Goal: Use online tool/utility: Utilize a website feature to perform a specific function

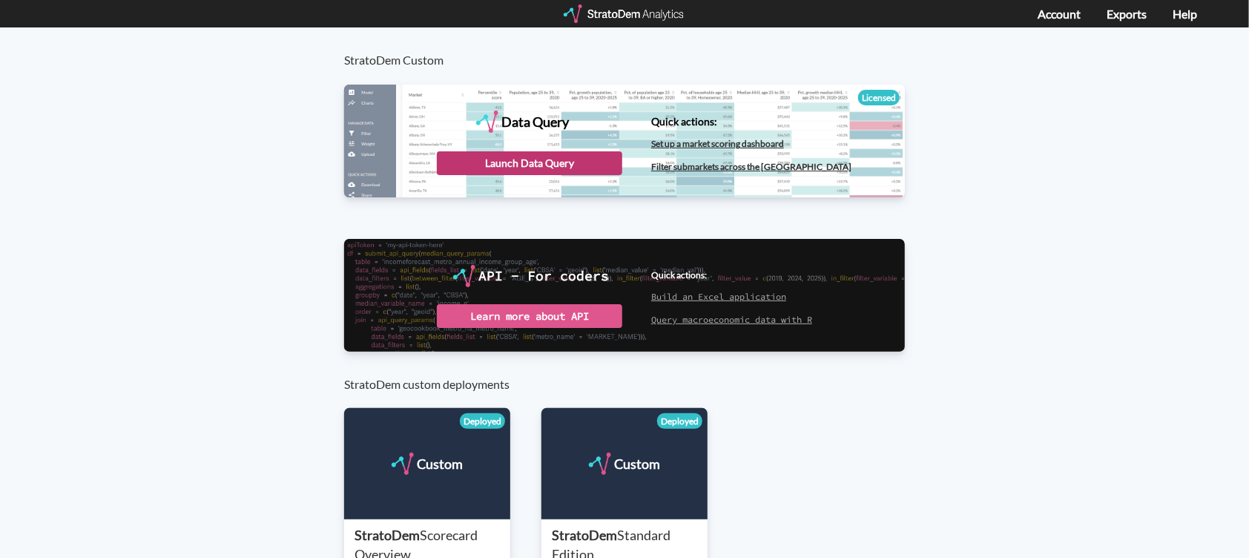
click at [578, 167] on div "Launch Data Query" at bounding box center [529, 163] width 185 height 24
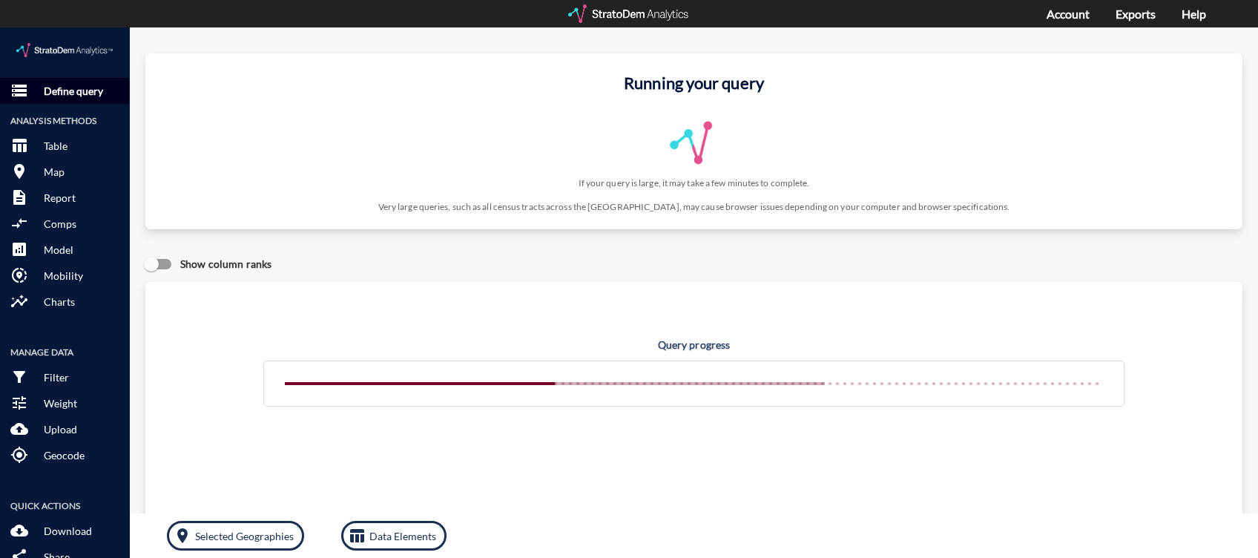
click p "Define query"
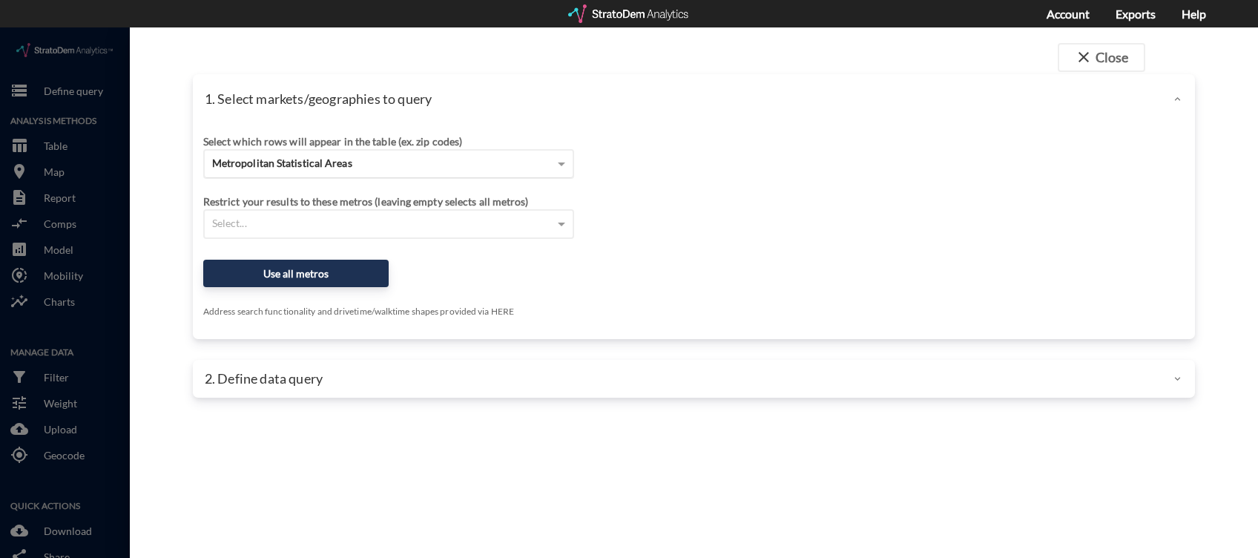
click span "Metropolitan Statistical Areas"
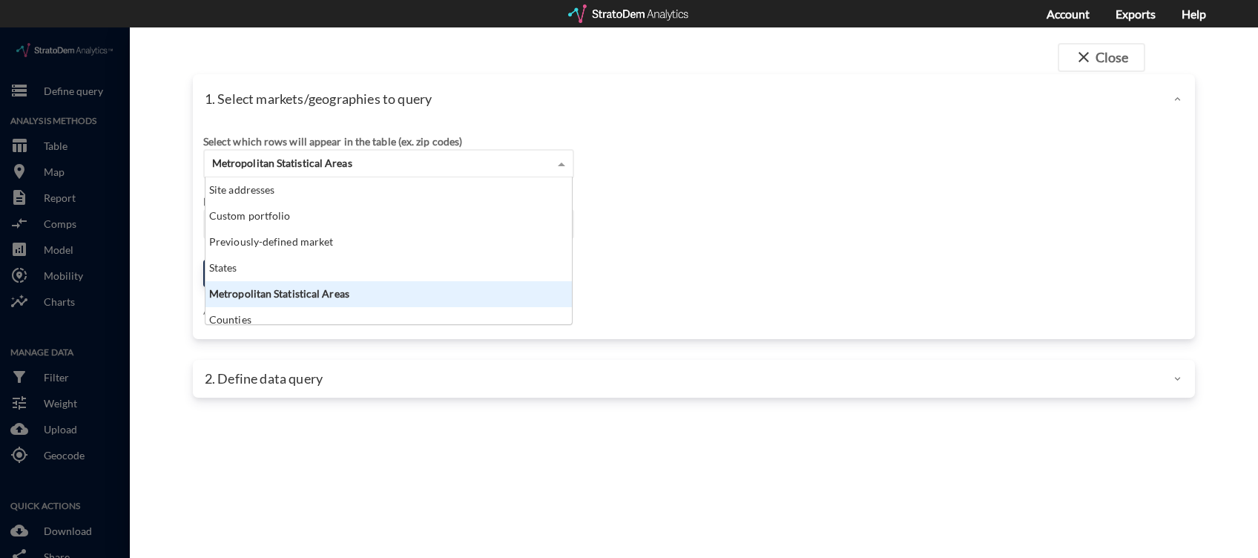
scroll to position [131, 358]
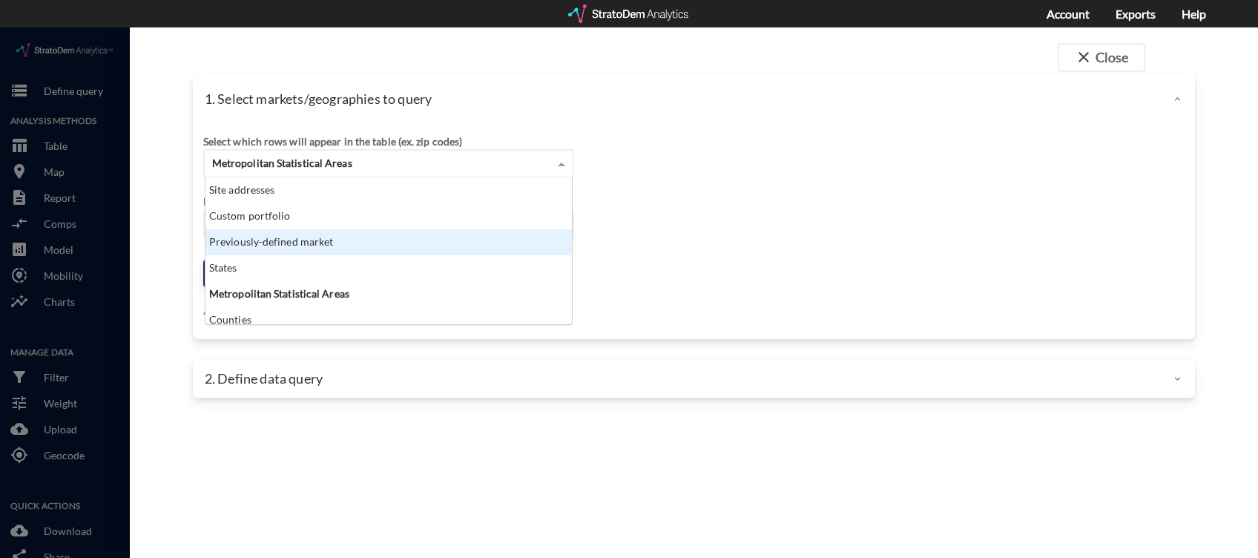
click div "Previously-defined market"
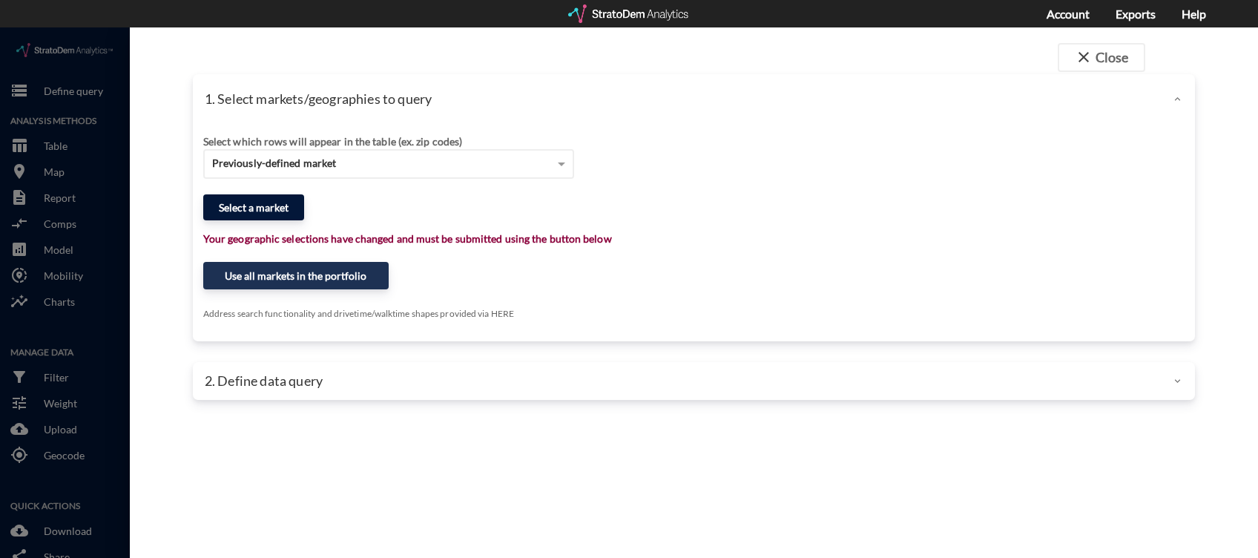
click button "Select a market"
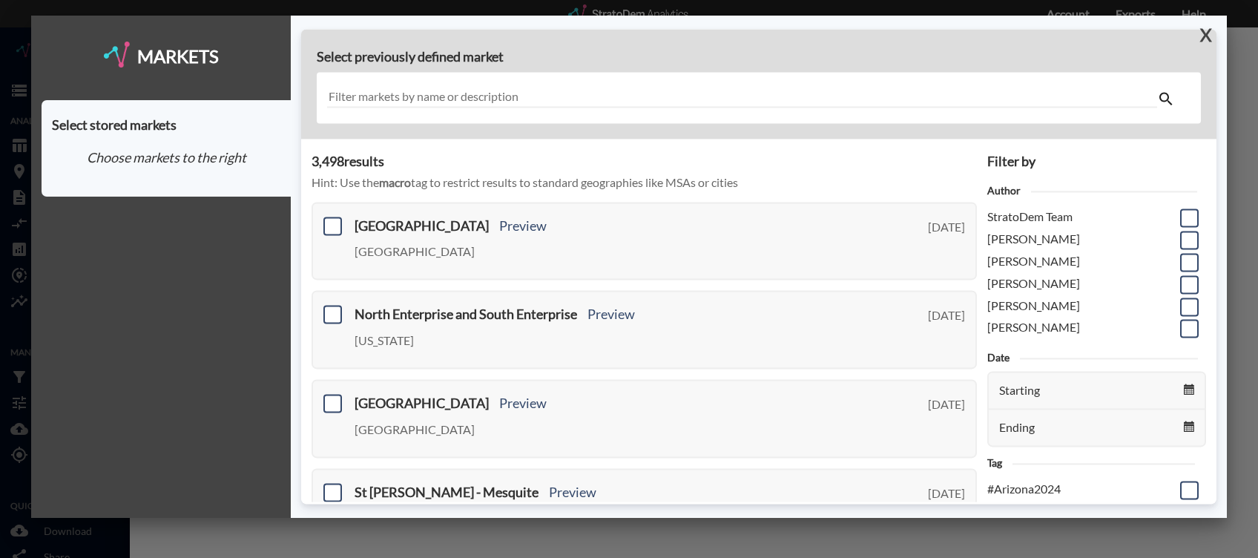
click at [1206, 36] on button "X" at bounding box center [1203, 35] width 26 height 39
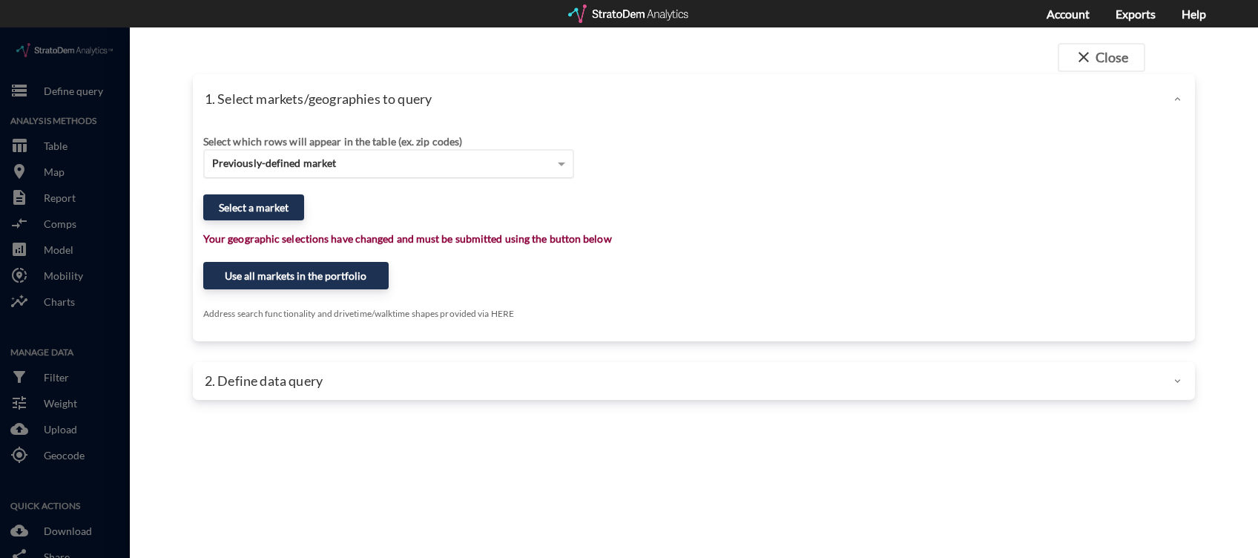
click span "Previously-defined market"
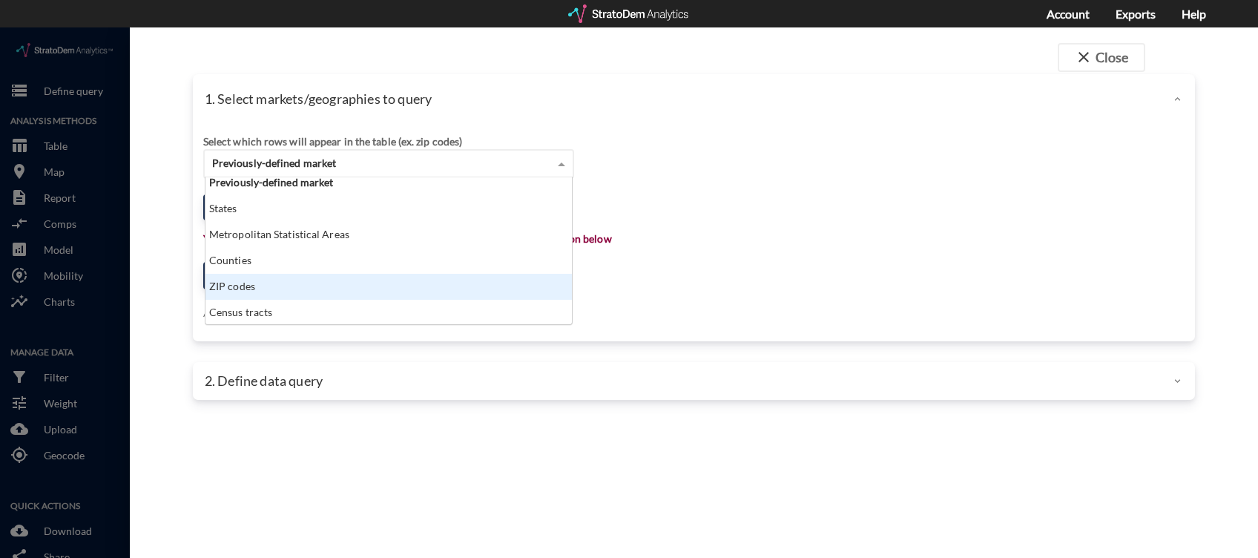
scroll to position [0, 0]
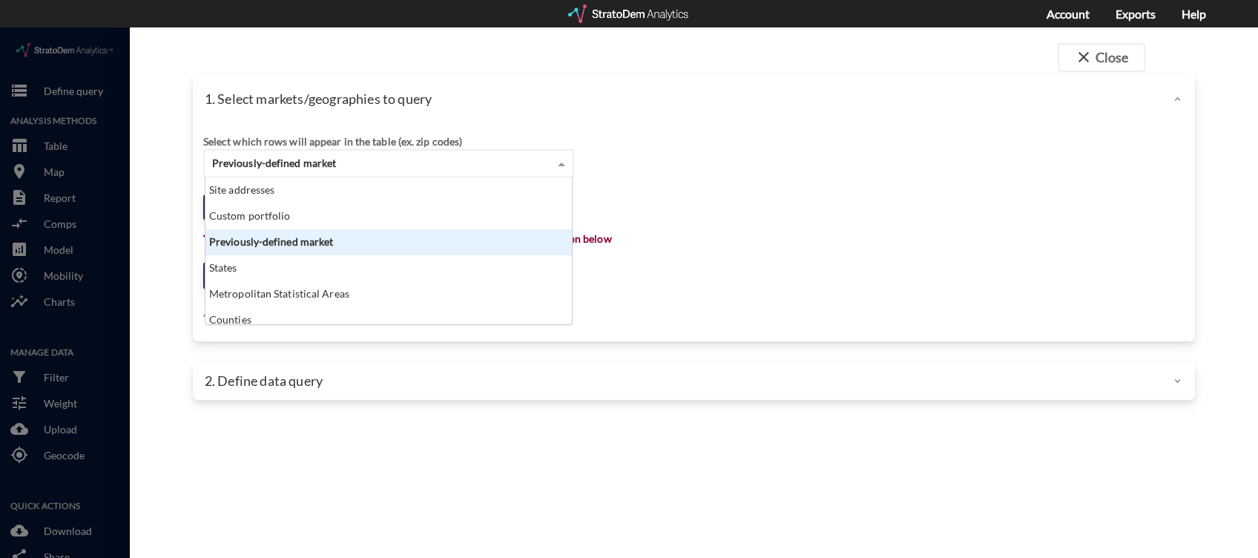
click div "Previously-defined market"
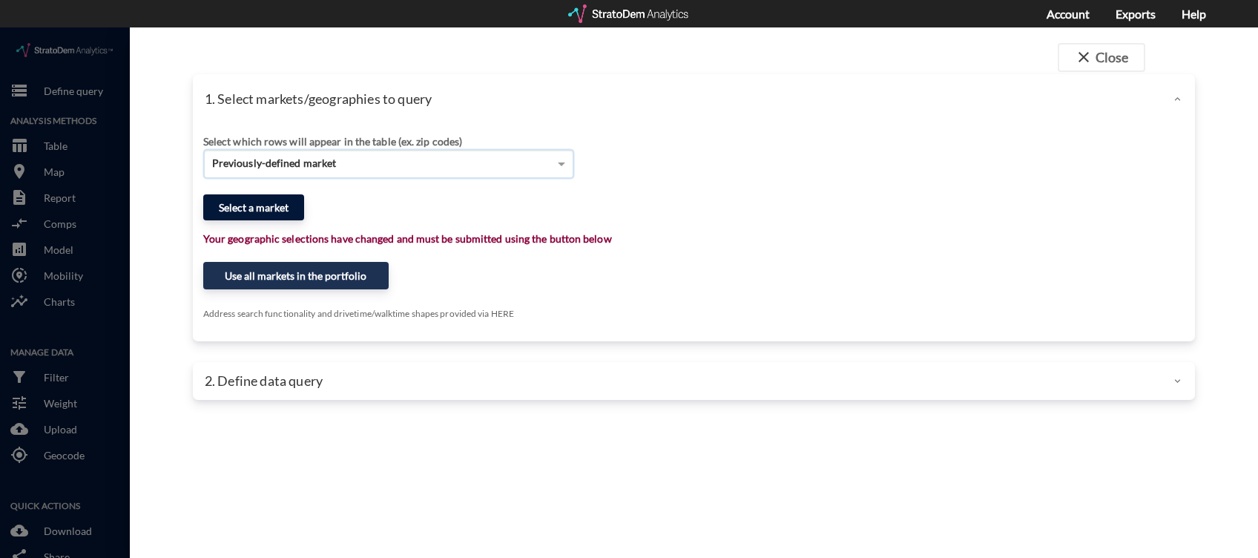
click button "Select a market"
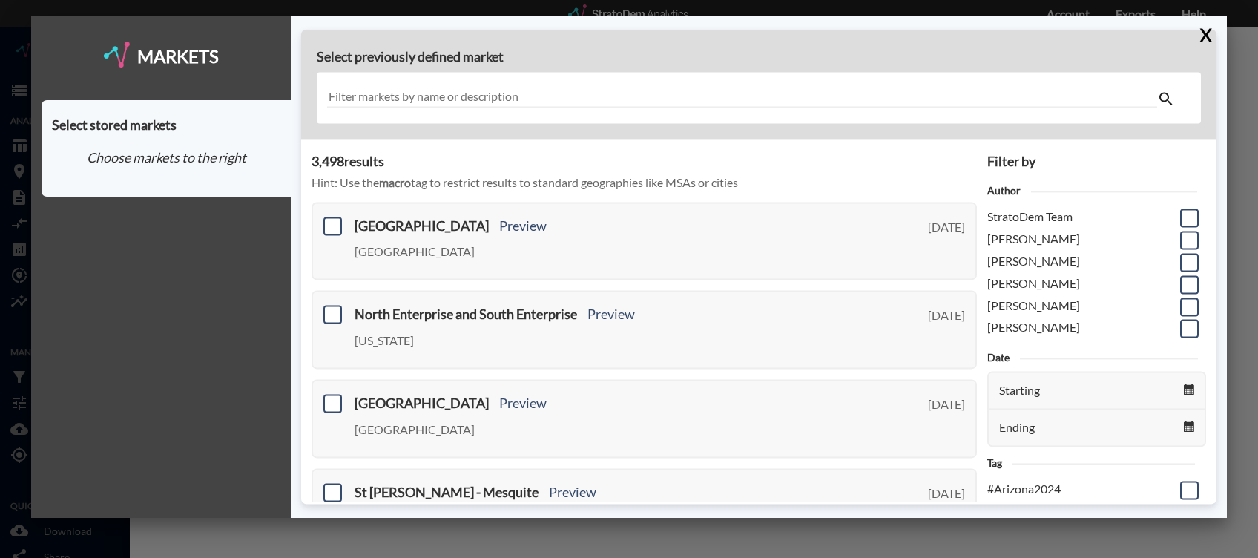
click at [522, 89] on input "text" at bounding box center [741, 98] width 829 height 20
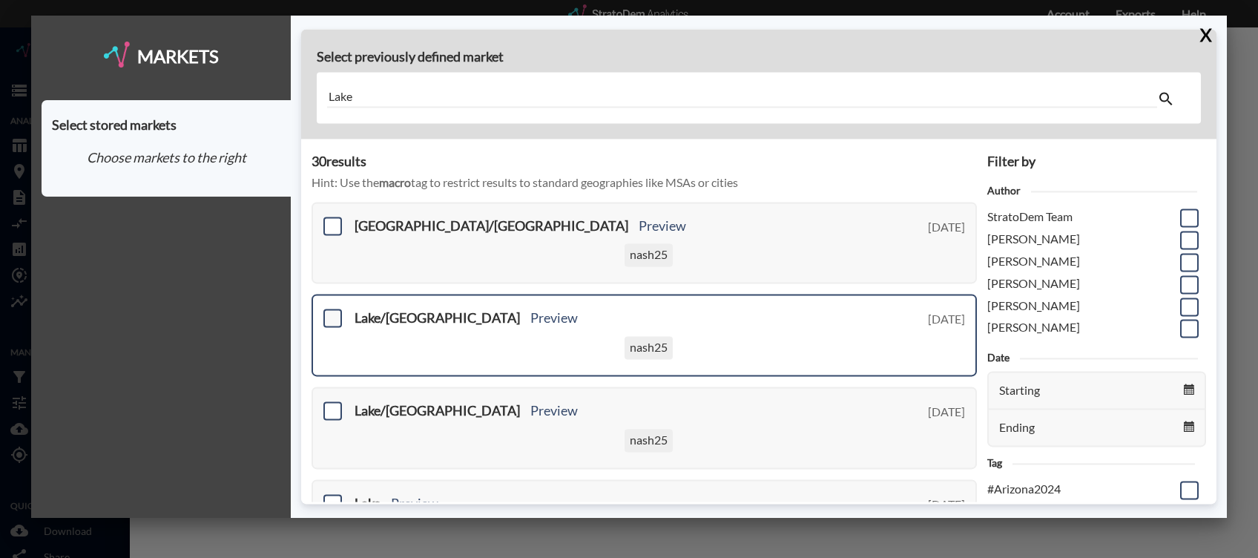
type input "Lake"
click at [339, 323] on span at bounding box center [332, 318] width 19 height 19
click at [331, 312] on input "checkbox" at bounding box center [331, 312] width 0 height 0
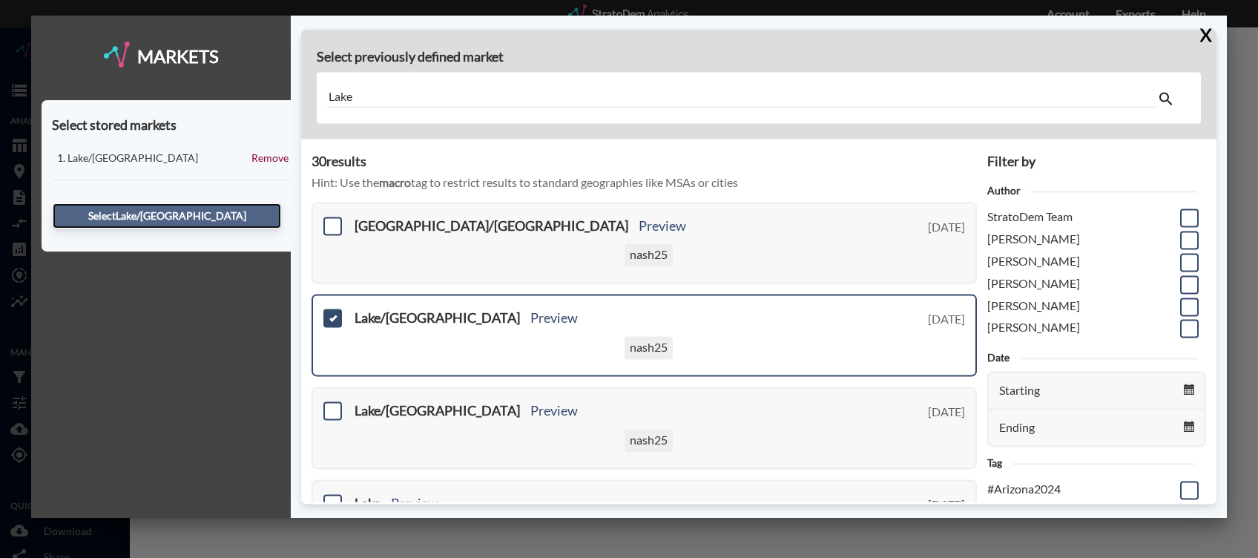
click at [231, 208] on button "Select Lake/[GEOGRAPHIC_DATA]" at bounding box center [167, 215] width 228 height 25
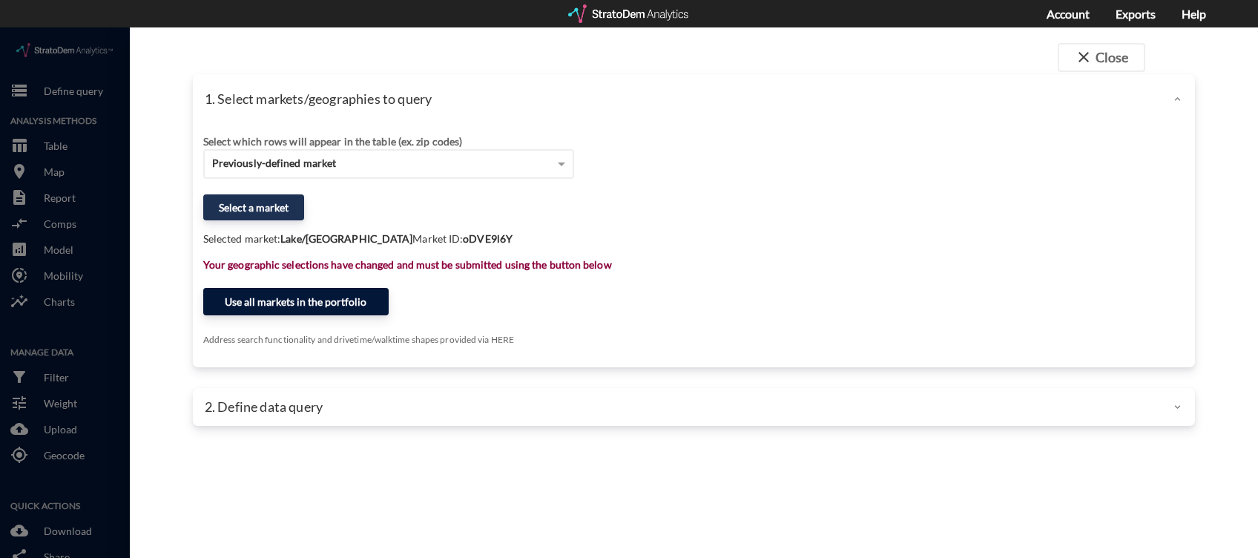
click button "Use all markets in the portfolio"
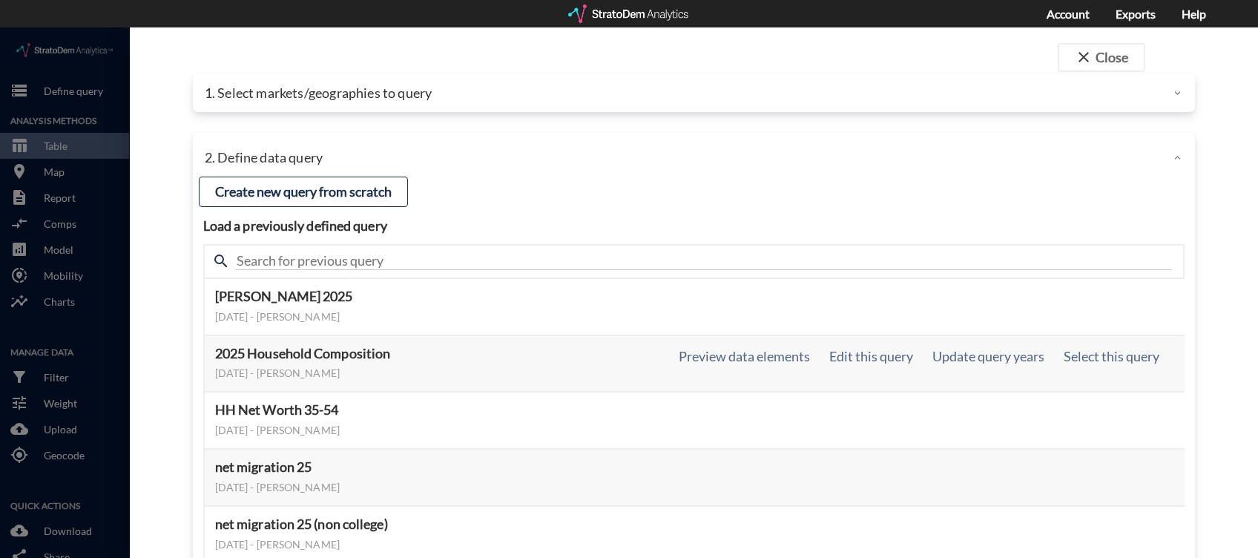
scroll to position [99, 0]
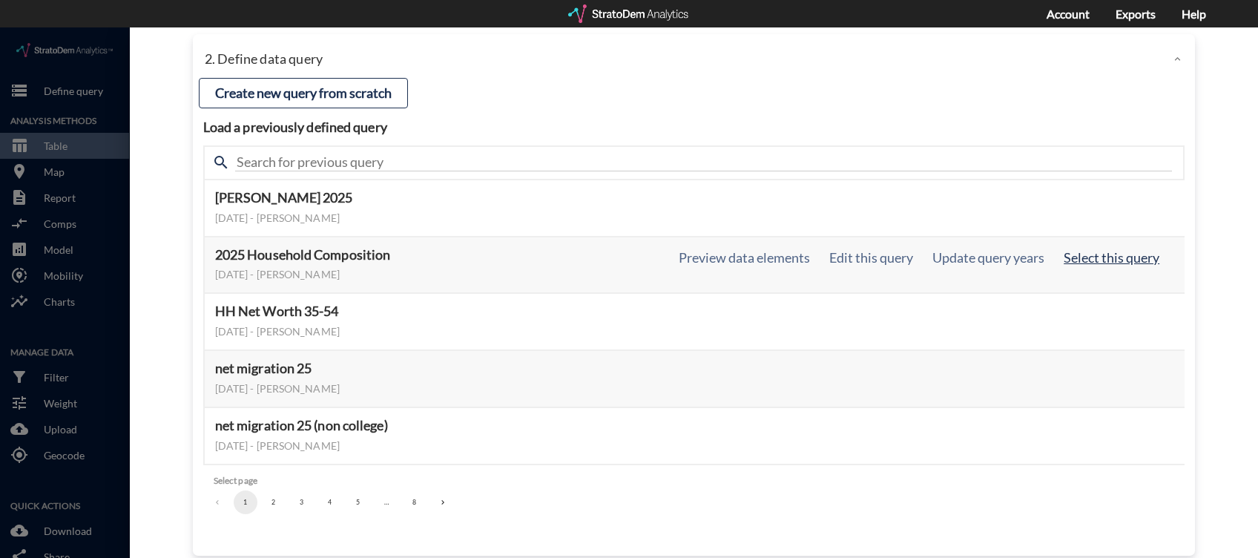
click button "Select this query"
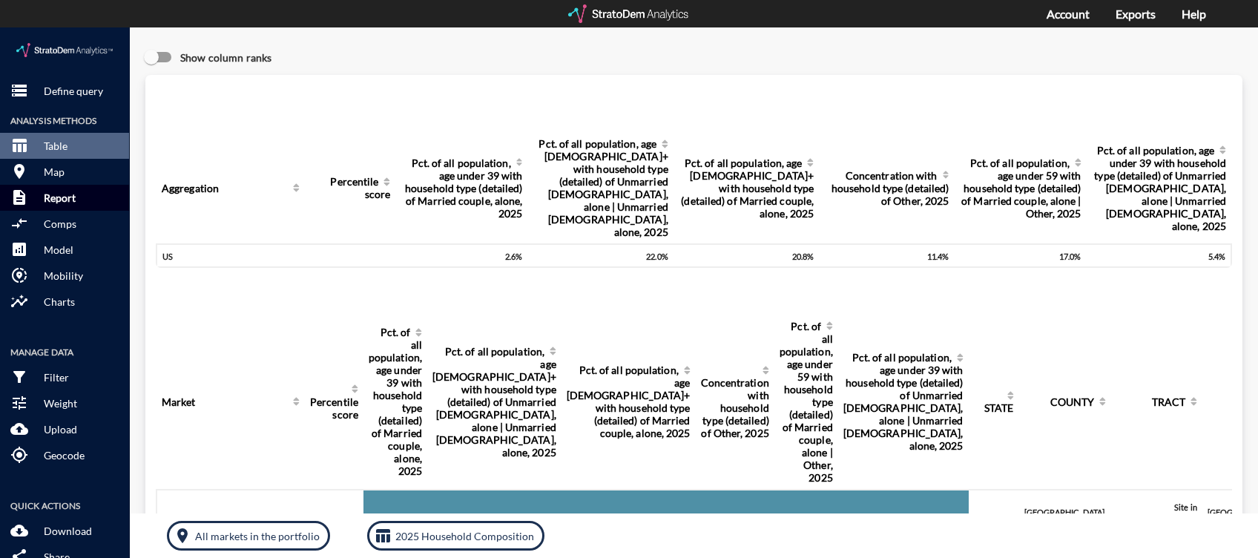
click p "Report"
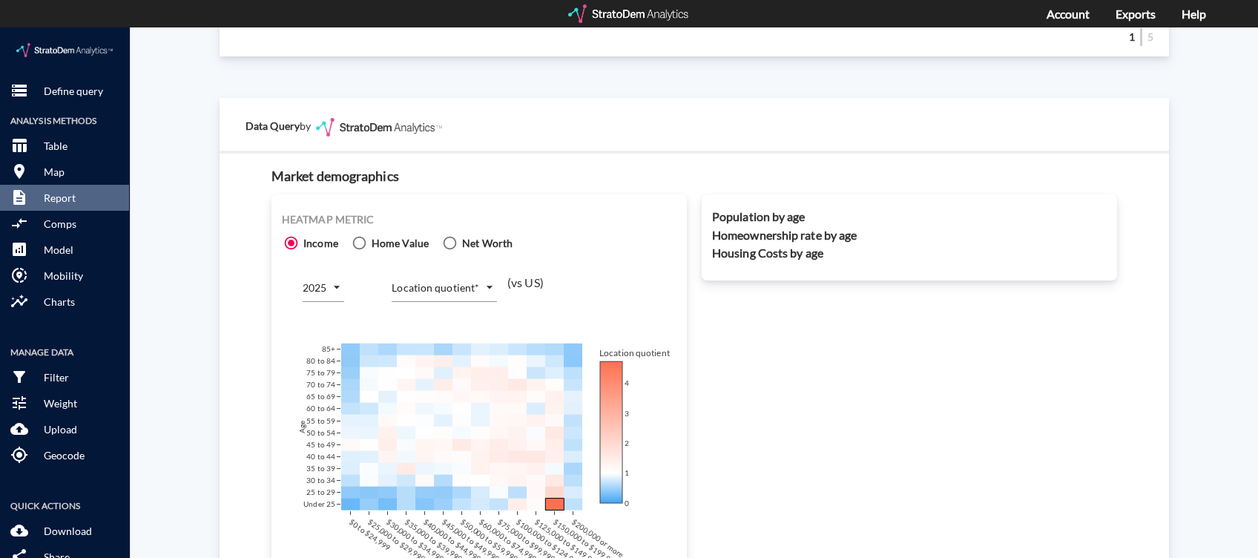
scroll to position [890, 0]
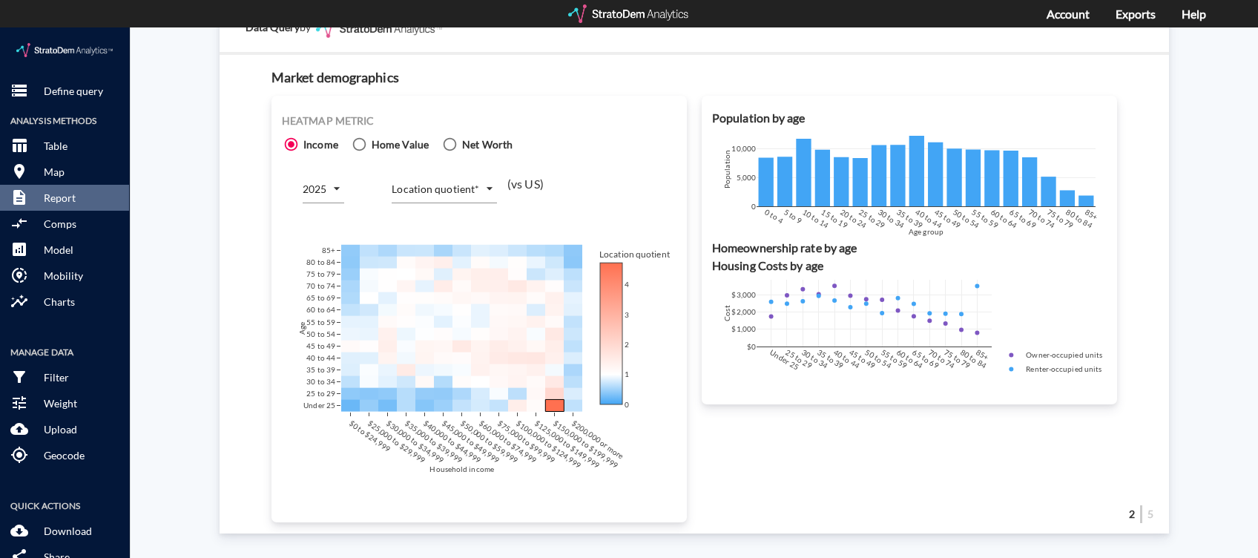
click body "/vantagepoint/us/-1 storage Define query Analysis Methods table_chart Table roo…"
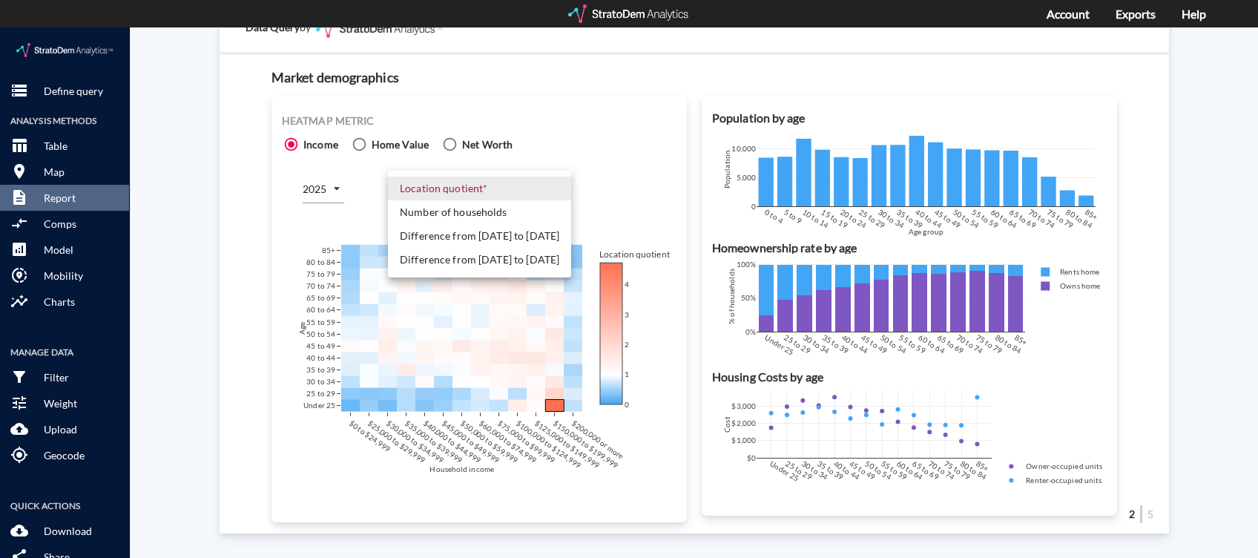
click li "Difference from [DATE] to [DATE]"
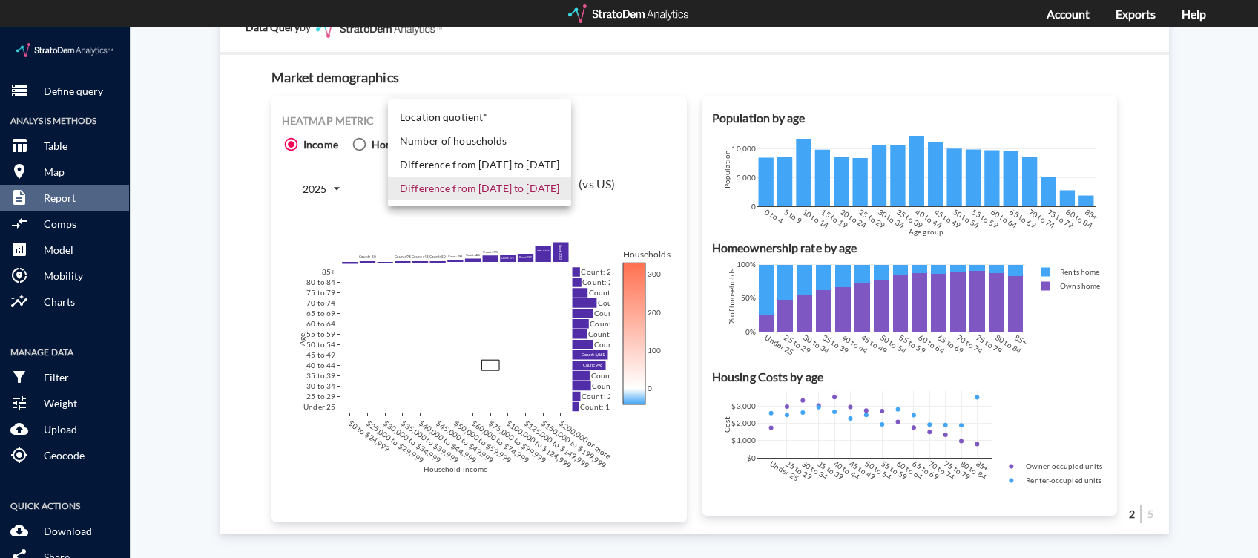
click body "/vantagepoint/us/-1 storage Define query Analysis Methods table_chart Table roo…"
click li "Number of households"
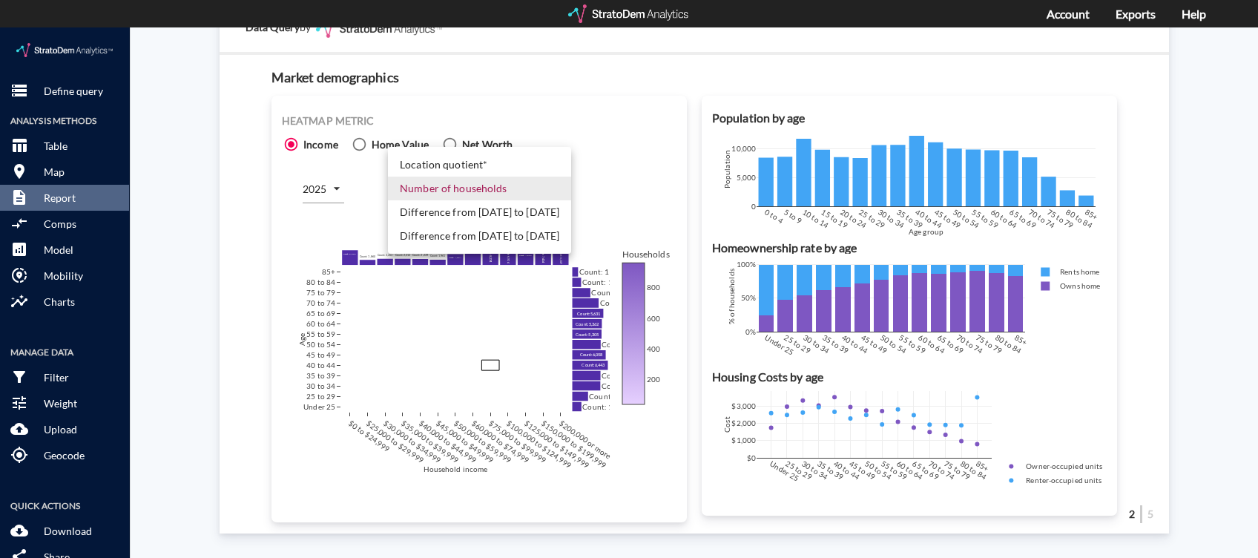
click body "/vantagepoint/us/-1 storage Define query Analysis Methods table_chart Table roo…"
click li "Difference from [DATE] to [DATE]"
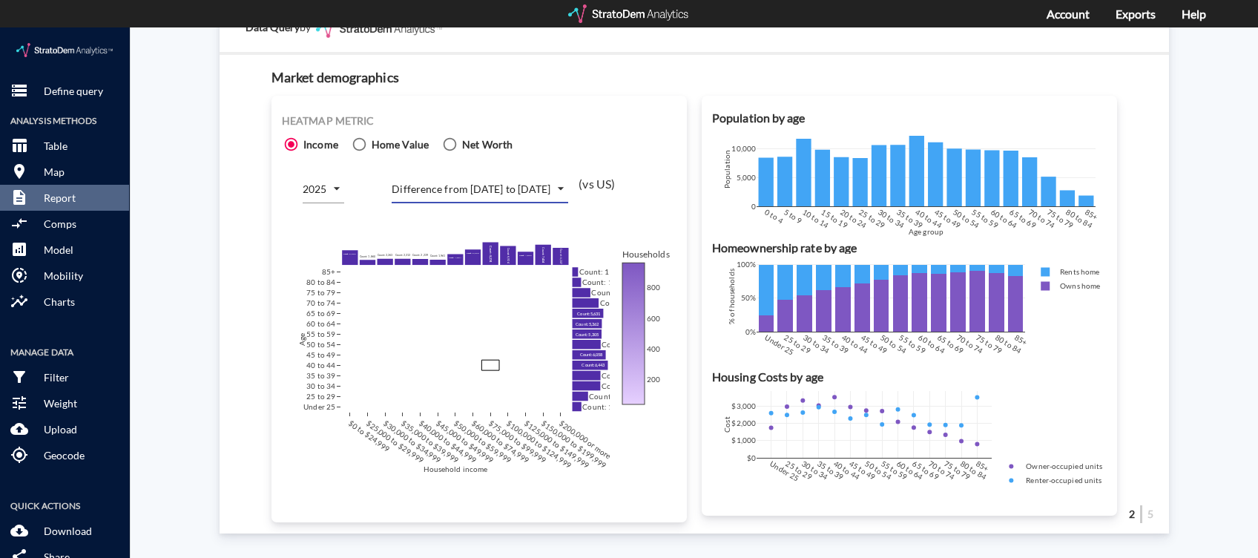
click body "/vantagepoint/us/-1 storage Define query Analysis Methods table_chart Table roo…"
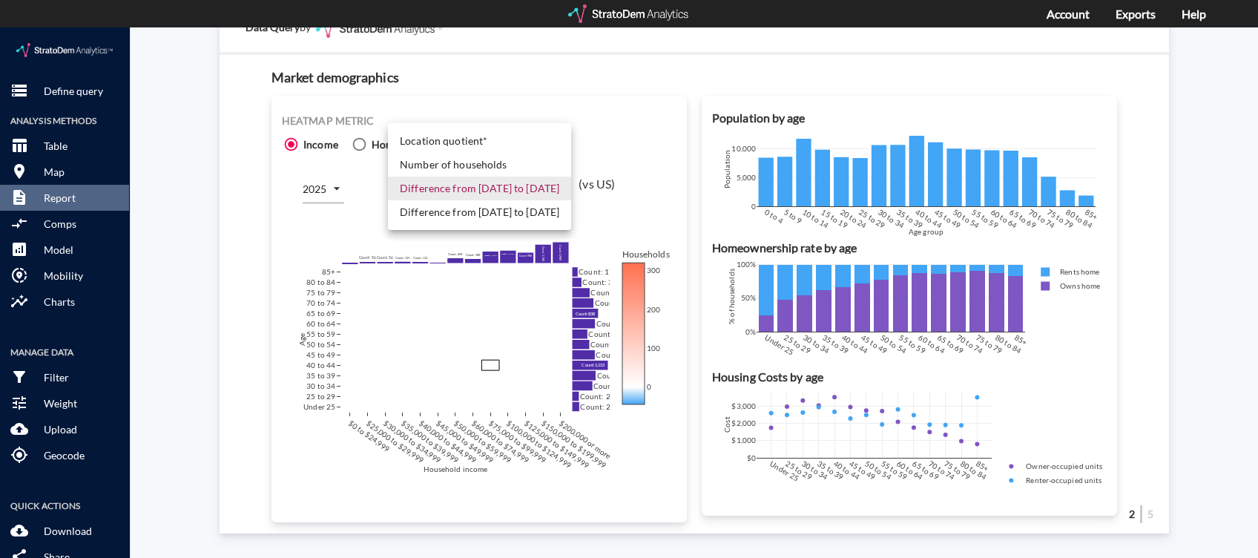
click li "Difference from [DATE] to [DATE]"
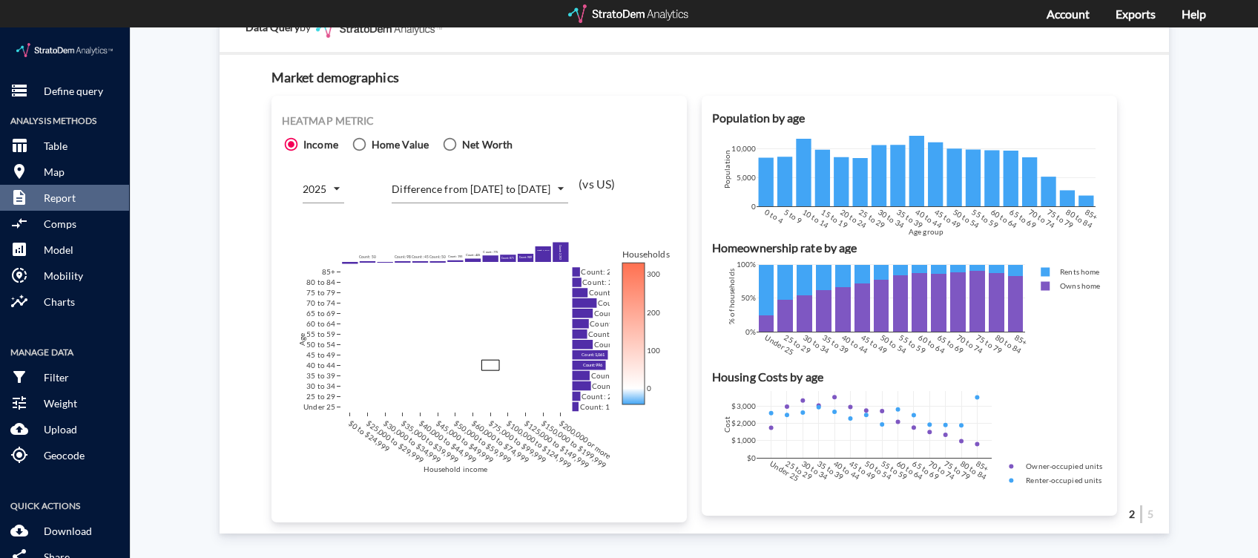
click div "Heatmap metric Income Home Value Net Worth 2025 2025 Difference from [DATE] to …"
click body "/vantagepoint/us/-1 storage Define query Analysis Methods table_chart Table roo…"
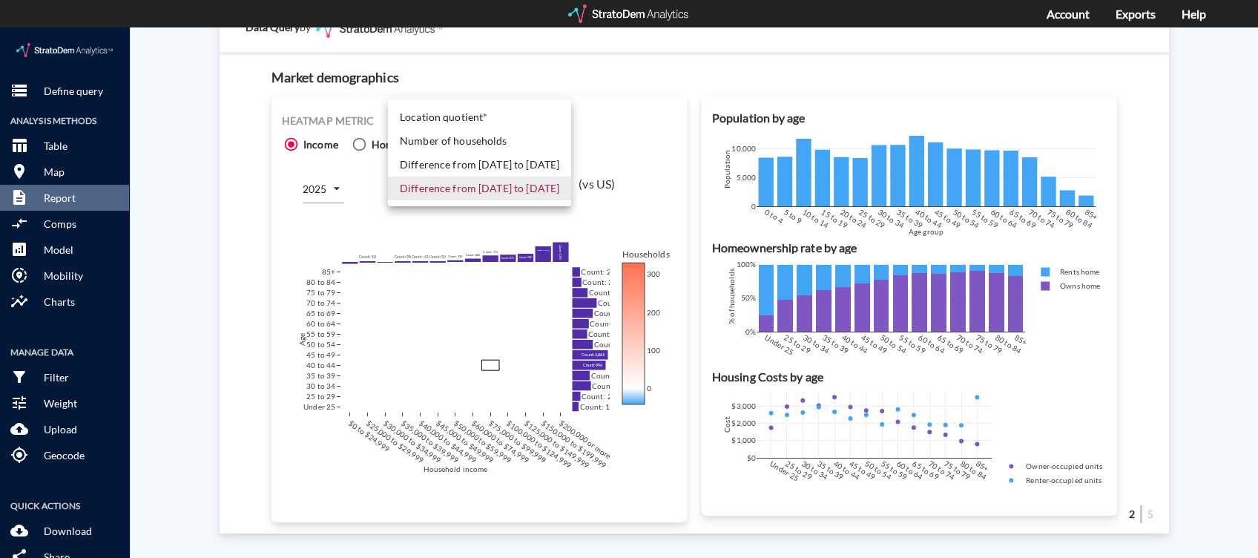
click li "Number of households"
type input "COUNT"
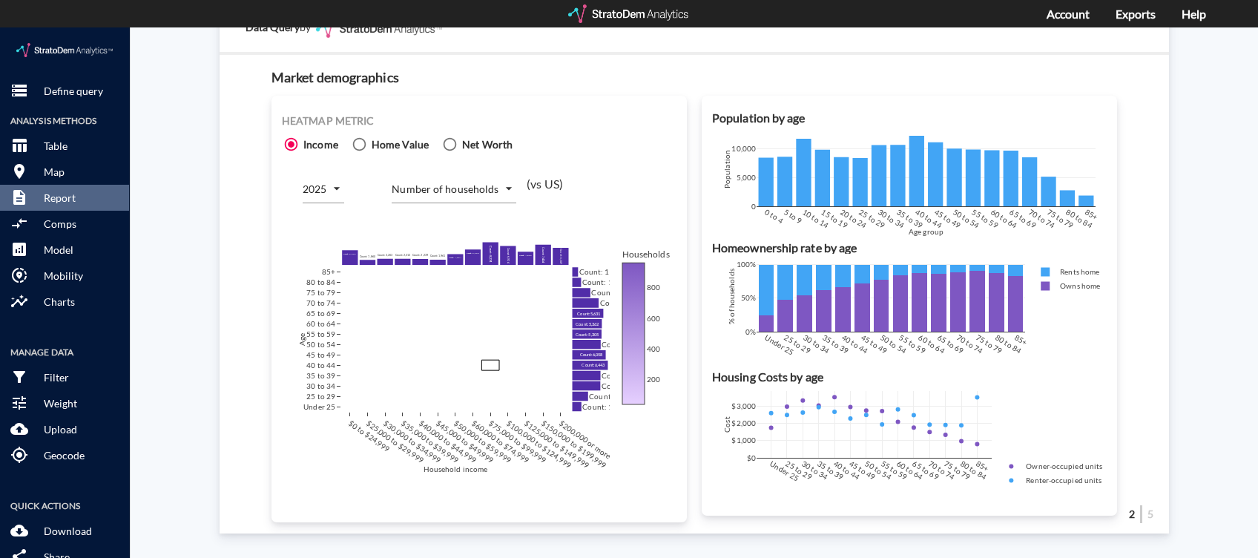
click div "Heatmap metric Income Home Value Net Worth 2025 2025 Number of households COUNT…"
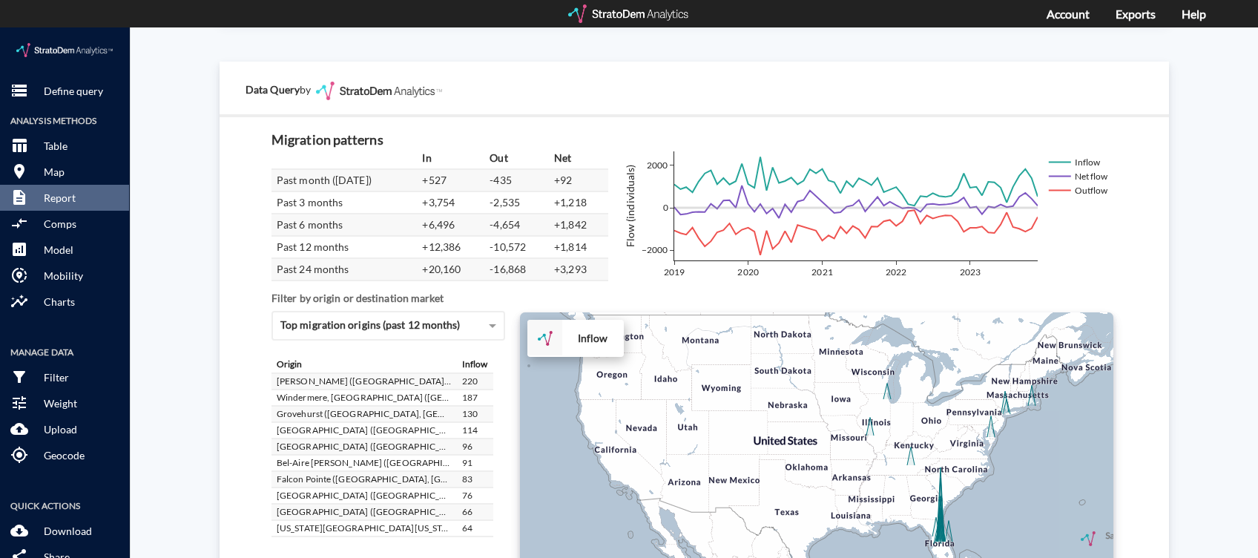
scroll to position [2629, 0]
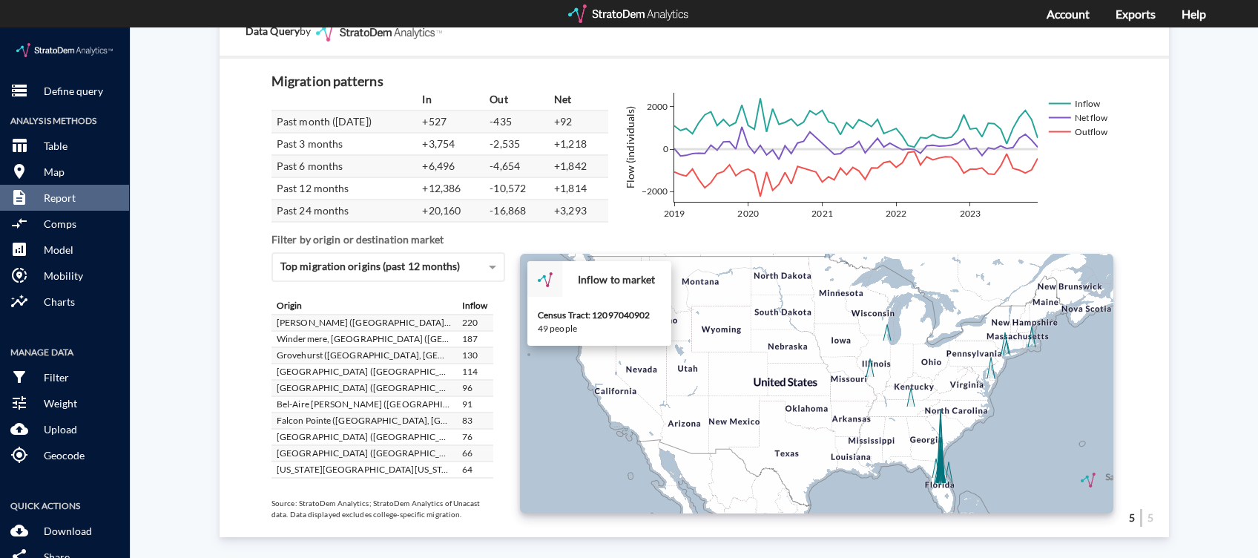
click icon
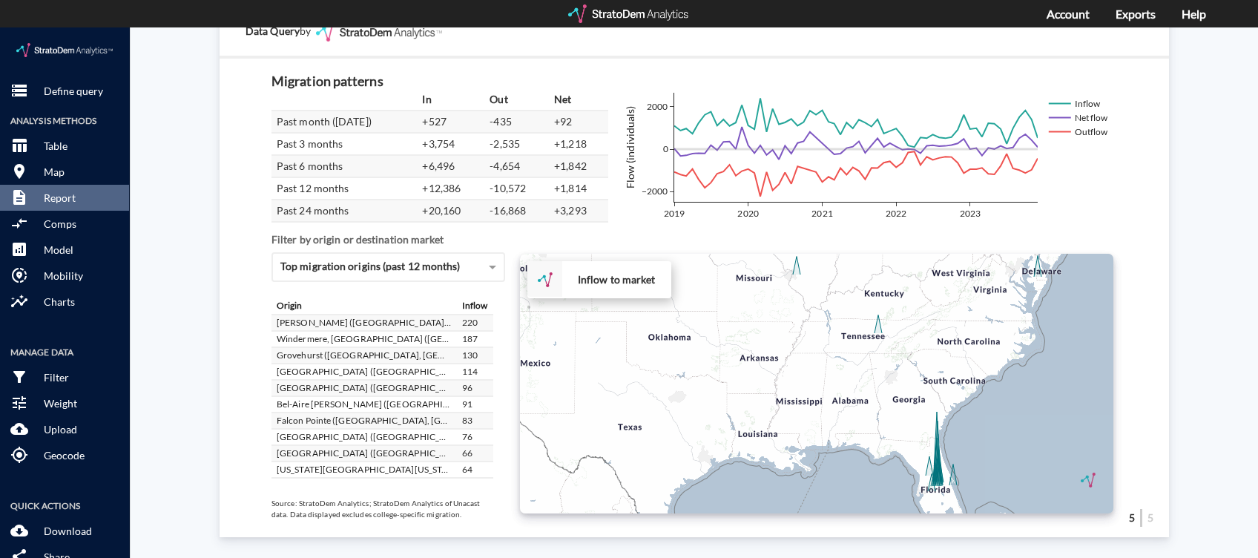
click icon
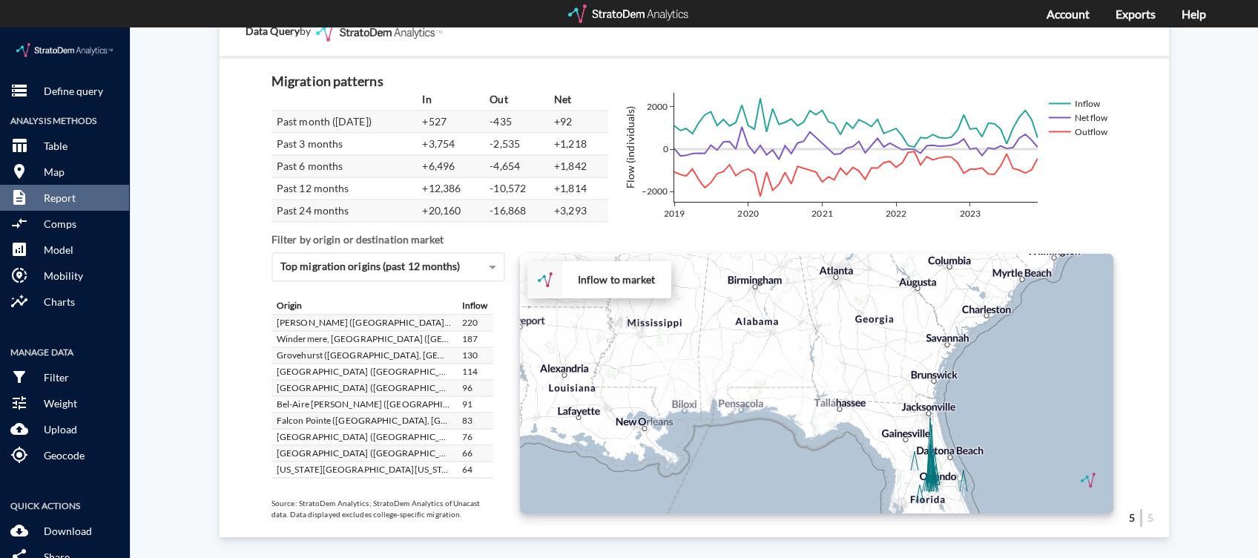
click div "+ − Inflow to market CUSTOMIZE DATA Draw a polygon Draw a rectangle Draw a mark…"
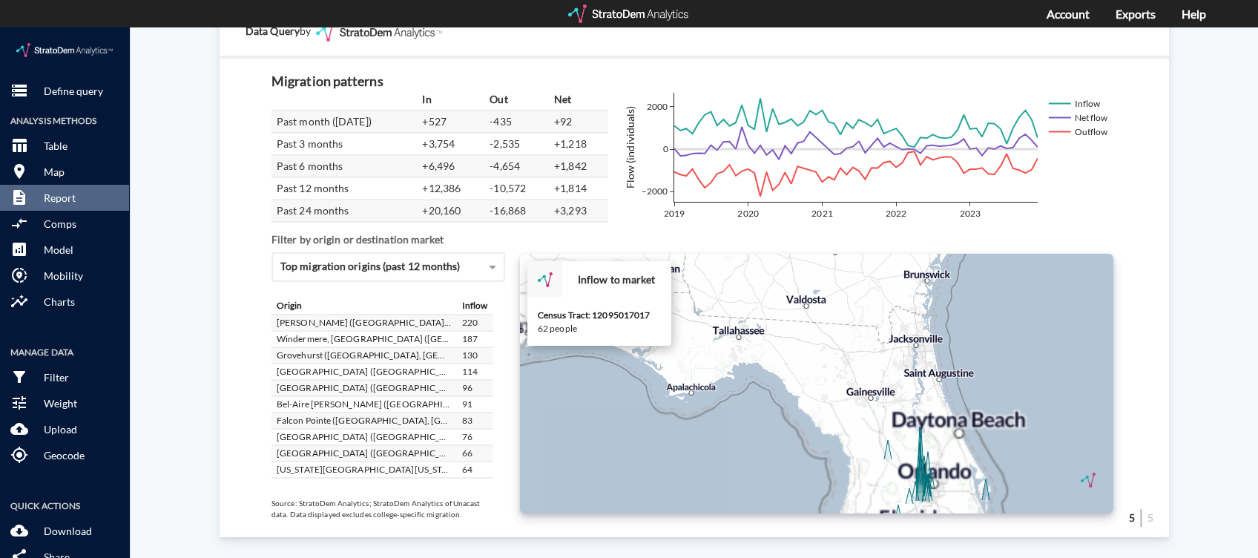
click icon
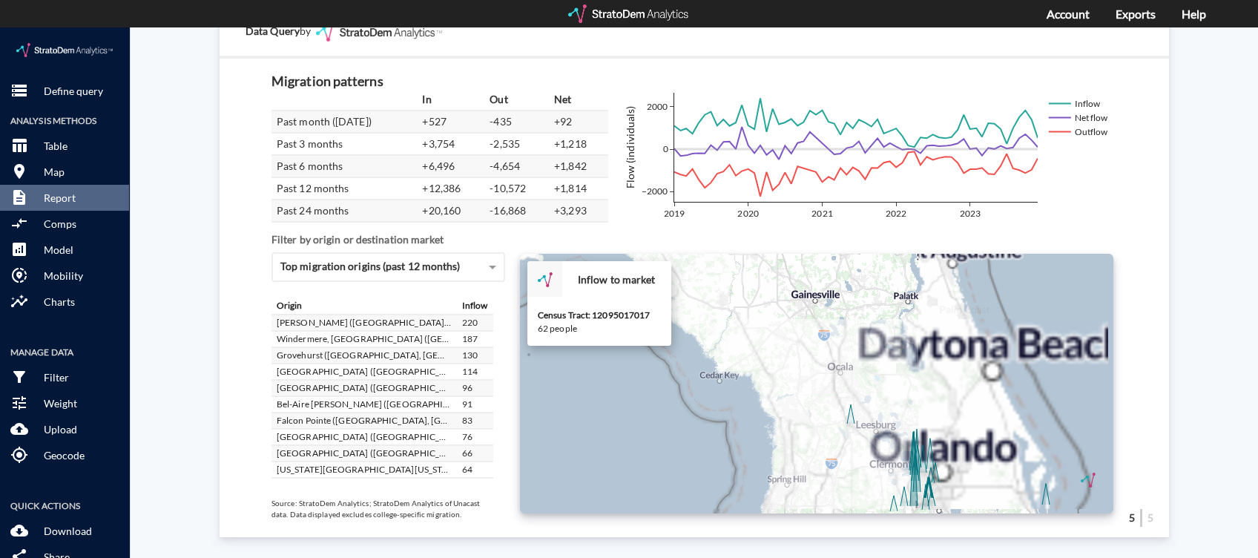
click icon
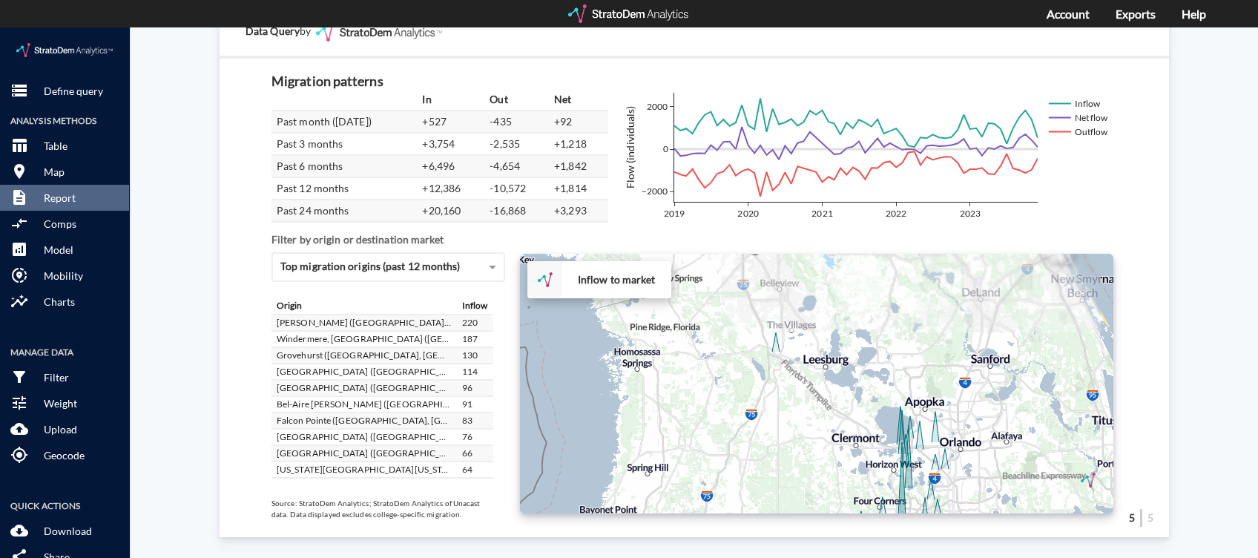
scroll to position [99, 0]
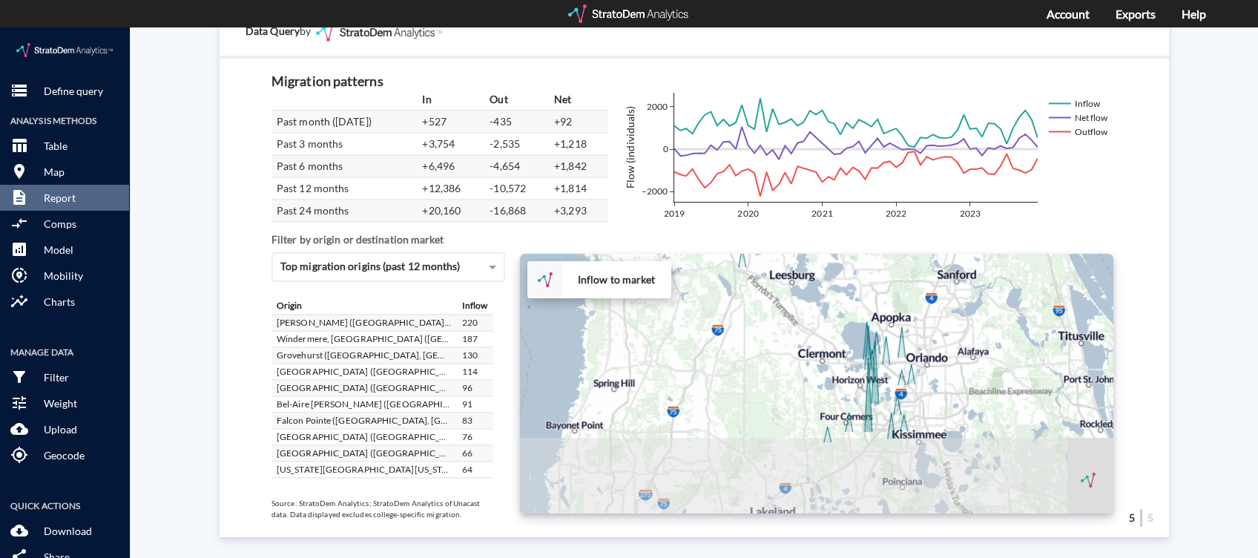
drag, startPoint x: 938, startPoint y: 429, endPoint x: 913, endPoint y: 344, distance: 88.3
click div "+ − Inflow to market CUSTOMIZE DATA Draw a polygon Draw a rectangle Draw a mark…"
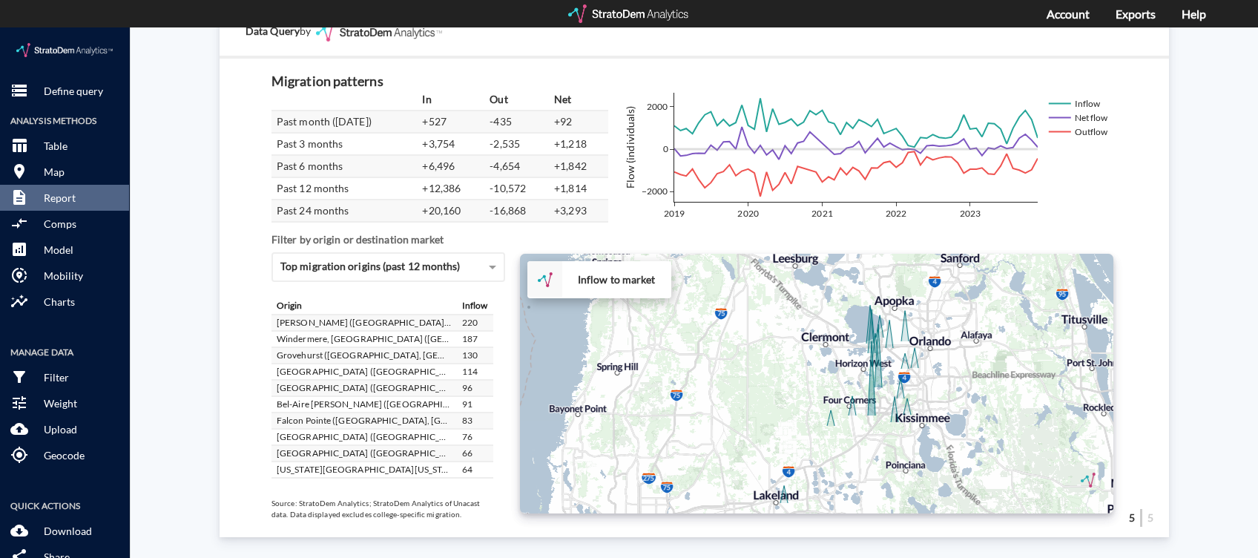
click div "+ − Inflow to market CUSTOMIZE DATA Draw a polygon Draw a rectangle Draw a mark…"
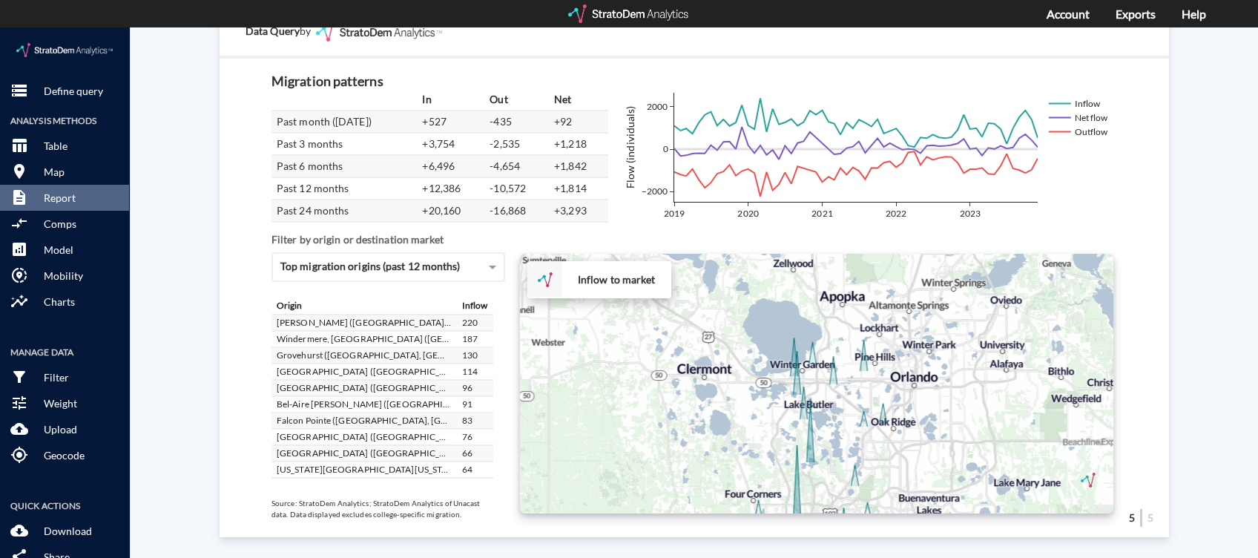
drag, startPoint x: 969, startPoint y: 338, endPoint x: 895, endPoint y: 421, distance: 111.9
click div "+ − Inflow to market CUSTOMIZE DATA Draw a polygon Draw a rectangle Draw a mark…"
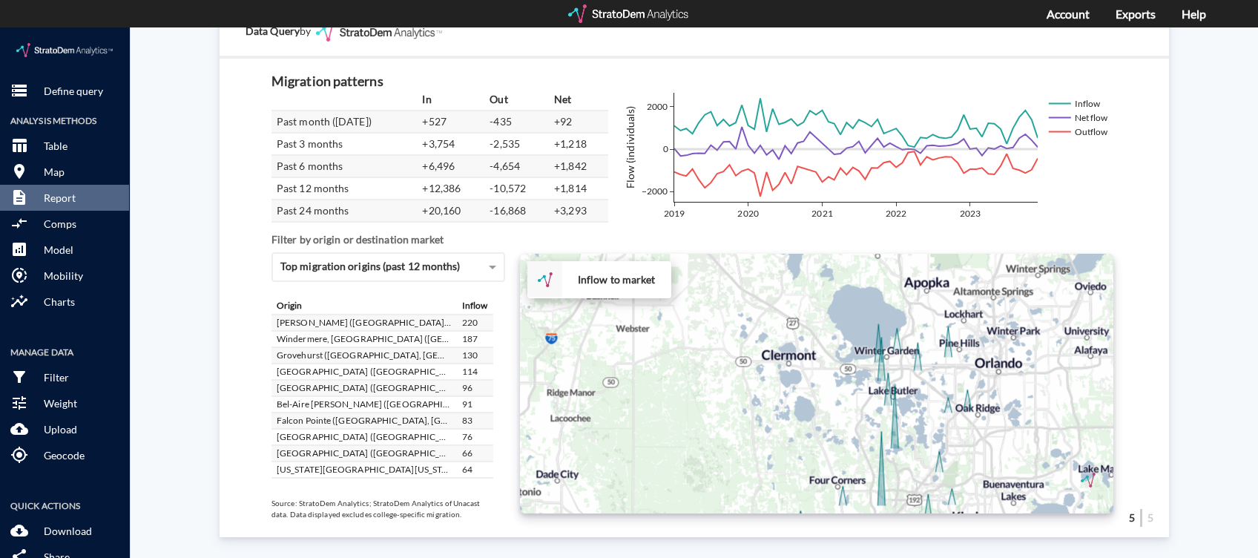
drag, startPoint x: 876, startPoint y: 309, endPoint x: 961, endPoint y: 302, distance: 84.9
click div "+ − Inflow to market CUSTOMIZE DATA Draw a polygon Draw a rectangle Draw a mark…"
